Goal: Task Accomplishment & Management: Complete application form

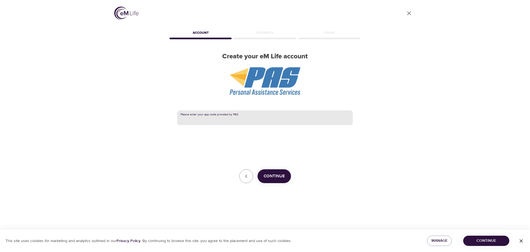
click at [213, 119] on input "text" at bounding box center [265, 117] width 176 height 15
type input "nisc"
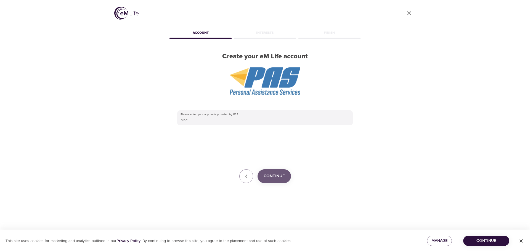
click at [275, 174] on span "Continue" at bounding box center [274, 175] width 21 height 7
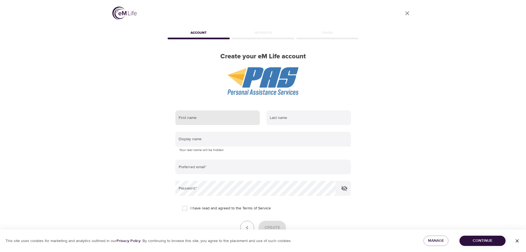
click at [200, 120] on input "text" at bounding box center [217, 117] width 85 height 15
type input "[PERSON_NAME]"
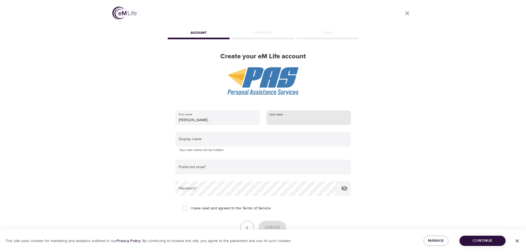
click at [287, 115] on input "text" at bounding box center [309, 117] width 85 height 15
type input "[PERSON_NAME]"
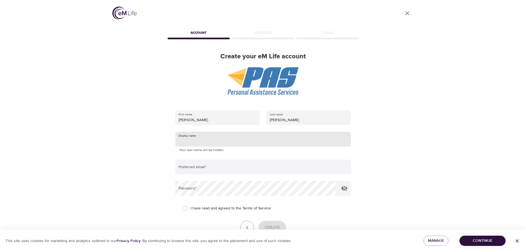
click at [200, 140] on input "text" at bounding box center [263, 139] width 176 height 15
type input "BAM"
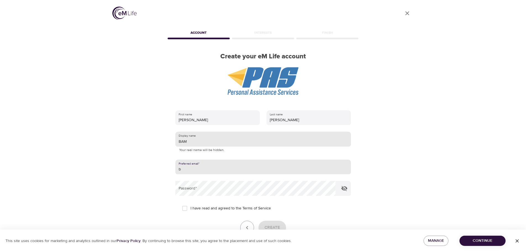
type input "[PERSON_NAME][EMAIL_ADDRESS][DOMAIN_NAME]"
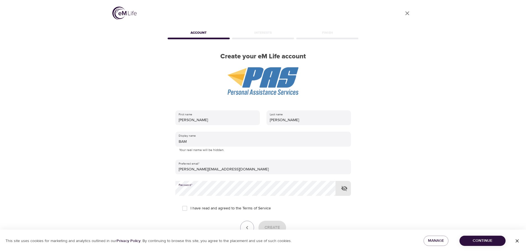
click at [198, 208] on span "I have read and agreed to the Terms of Service" at bounding box center [231, 208] width 80 height 6
click at [191, 208] on input "I have read and agreed to the Terms of Service" at bounding box center [185, 208] width 12 height 12
checkbox input "true"
click at [274, 226] on span "Create" at bounding box center [272, 227] width 15 height 7
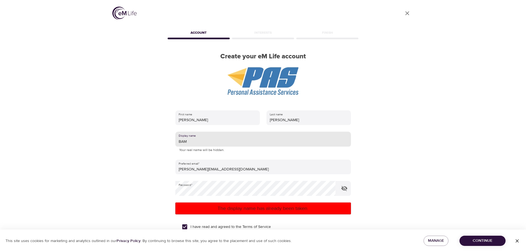
drag, startPoint x: 182, startPoint y: 141, endPoint x: 174, endPoint y: 141, distance: 8.3
click at [174, 141] on div "First name [PERSON_NAME] Last name [PERSON_NAME] Display name BAM Your real nam…" at bounding box center [263, 188] width 193 height 175
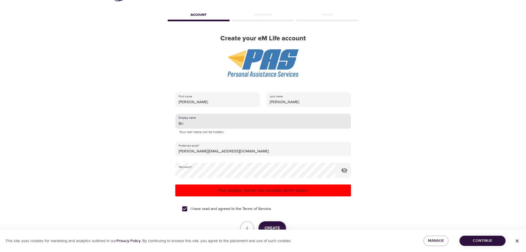
scroll to position [28, 0]
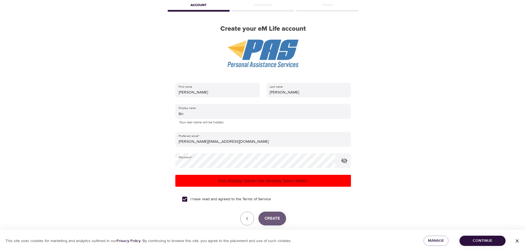
click at [270, 219] on span "Create" at bounding box center [272, 218] width 15 height 7
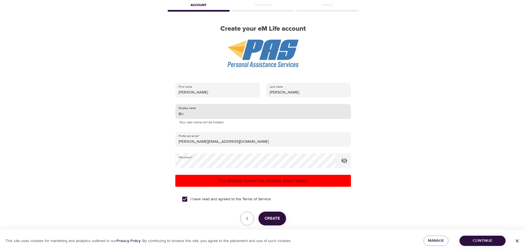
click at [185, 113] on input "Bri" at bounding box center [263, 111] width 176 height 15
click at [282, 218] on button "Create" at bounding box center [273, 218] width 28 height 14
drag, startPoint x: 200, startPoint y: 113, endPoint x: 169, endPoint y: 112, distance: 31.2
click at [169, 112] on div "First name [PERSON_NAME] Last name [PERSON_NAME] Display name BAMBAM Your real …" at bounding box center [263, 161] width 193 height 175
type input "i"
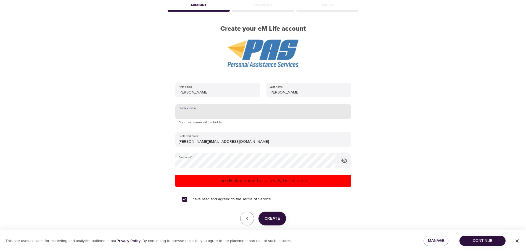
type input "i"
type input "InTheShelter"
click at [274, 219] on span "Create" at bounding box center [272, 218] width 15 height 7
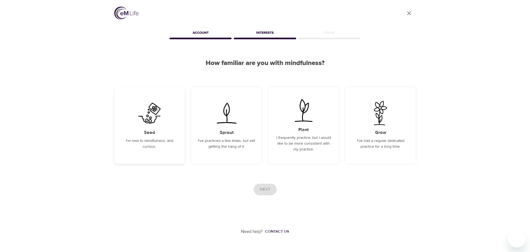
click at [146, 140] on p "I'm new to mindfulness, and curious." at bounding box center [149, 144] width 57 height 12
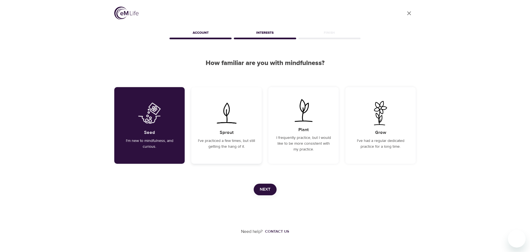
click at [231, 143] on p "I've practiced a few times, but still getting the hang of it." at bounding box center [226, 144] width 57 height 12
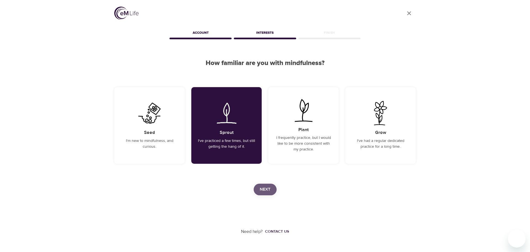
click at [263, 187] on span "Next" at bounding box center [265, 189] width 11 height 7
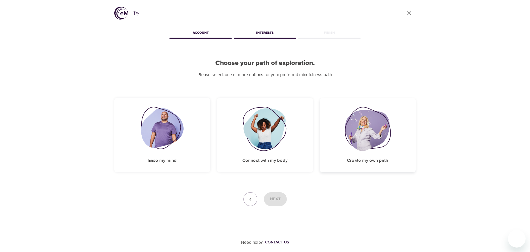
click at [364, 137] on img at bounding box center [368, 129] width 46 height 44
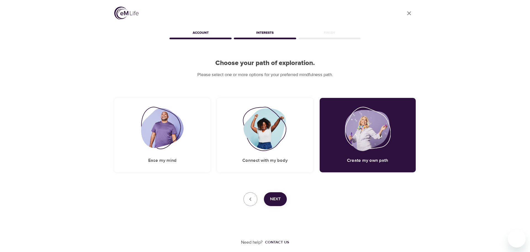
click at [271, 195] on span "Next" at bounding box center [275, 198] width 11 height 7
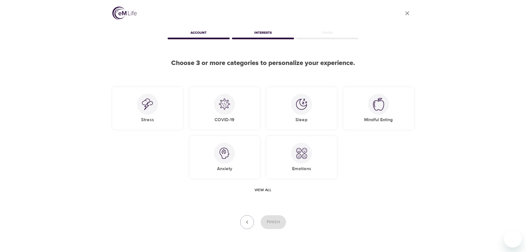
click at [260, 187] on span "View all" at bounding box center [263, 189] width 17 height 7
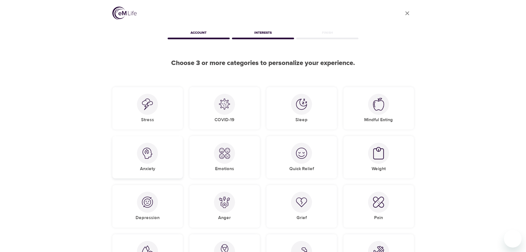
click at [147, 152] on img at bounding box center [147, 153] width 11 height 11
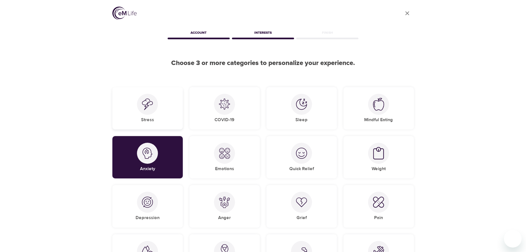
click at [150, 119] on h5 "Stress" at bounding box center [147, 120] width 13 height 6
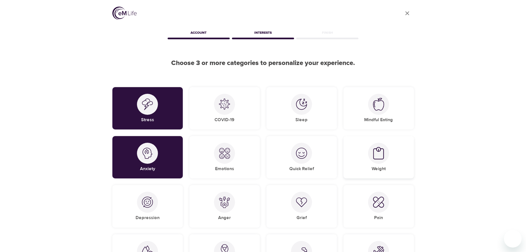
click at [383, 160] on div at bounding box center [378, 153] width 21 height 21
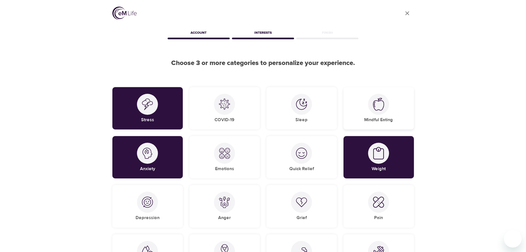
click at [381, 115] on div "Mindful Eating" at bounding box center [379, 108] width 70 height 42
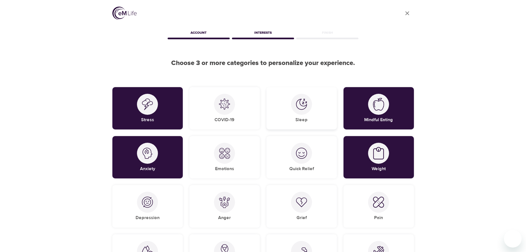
click at [306, 108] on img at bounding box center [301, 104] width 11 height 11
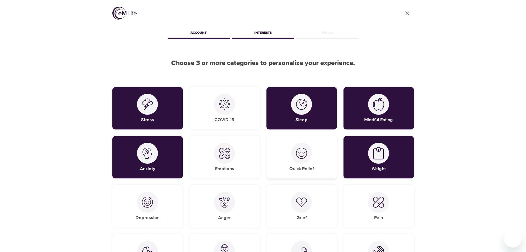
click at [308, 169] on h5 "Quick Relief" at bounding box center [302, 169] width 25 height 6
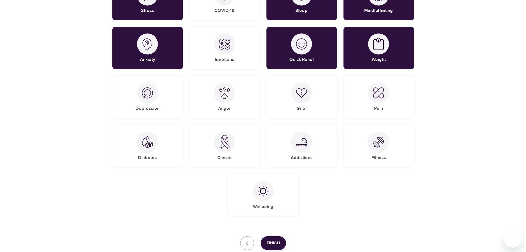
scroll to position [111, 0]
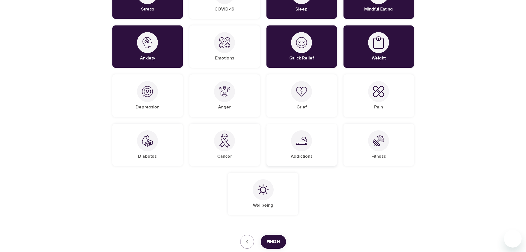
click at [298, 147] on div at bounding box center [301, 140] width 21 height 21
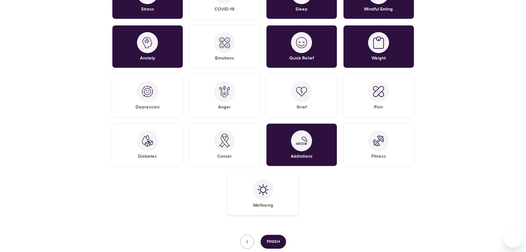
click at [259, 193] on img at bounding box center [263, 189] width 11 height 11
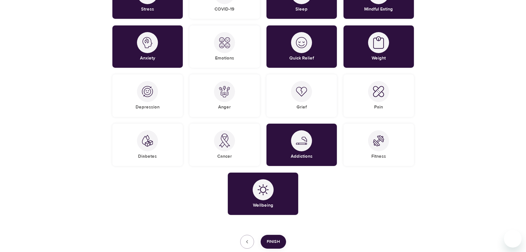
click at [270, 240] on span "Finish" at bounding box center [273, 241] width 13 height 7
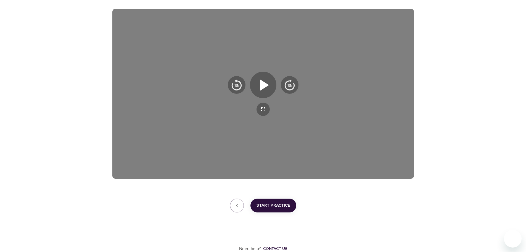
scroll to position [53, 0]
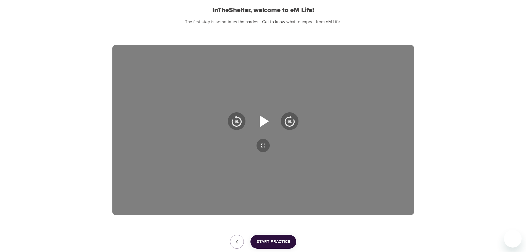
click at [267, 124] on icon "button" at bounding box center [263, 121] width 20 height 20
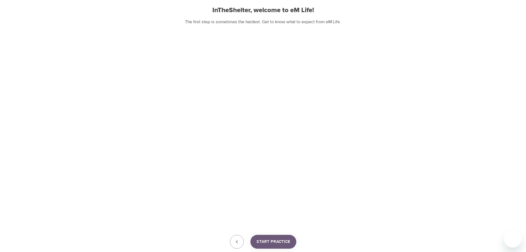
click at [285, 240] on span "Start Practice" at bounding box center [274, 241] width 34 height 7
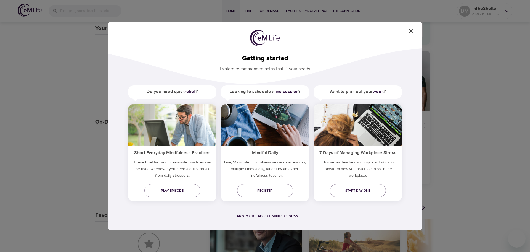
click at [412, 28] on icon "button" at bounding box center [411, 31] width 7 height 7
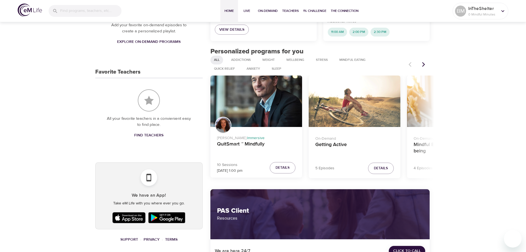
scroll to position [163, 0]
